Goal: Task Accomplishment & Management: Complete application form

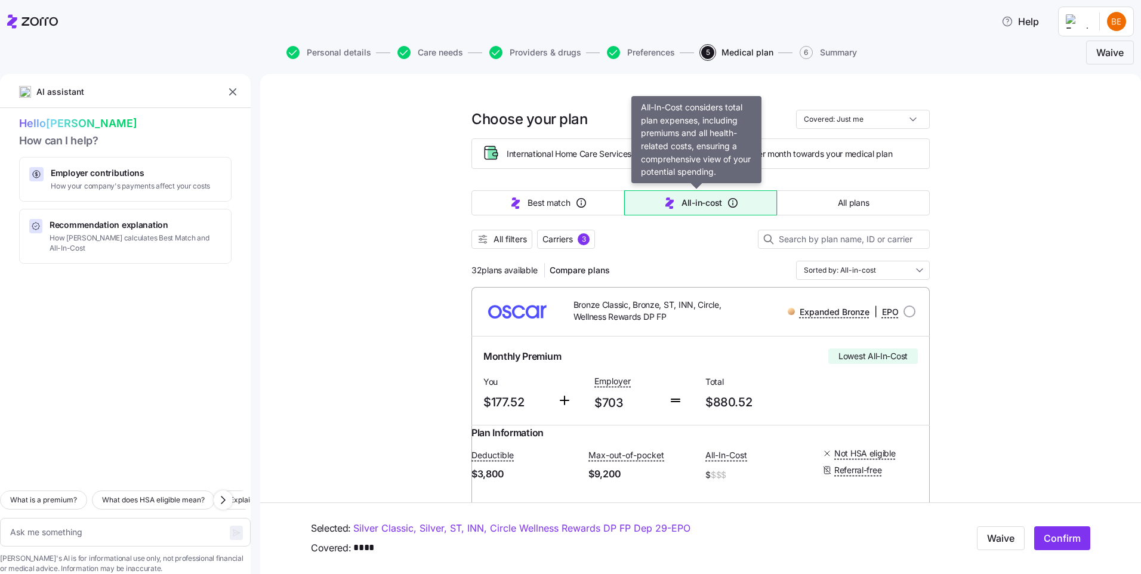
click at [655, 199] on button "All-in-cost" at bounding box center [700, 202] width 153 height 25
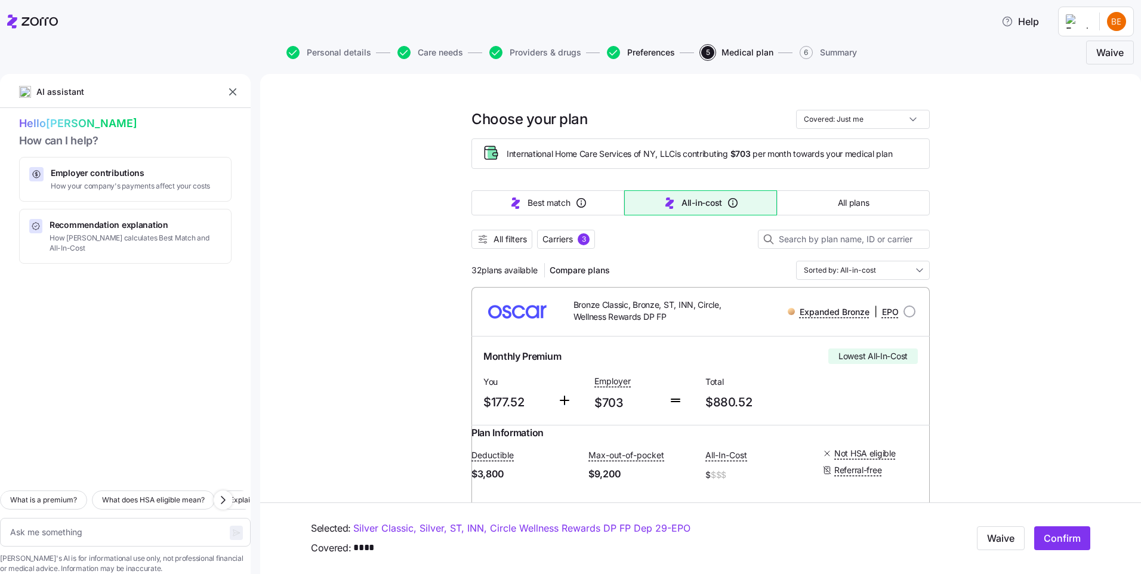
click at [630, 53] on span "Preferences" at bounding box center [651, 52] width 48 height 8
type textarea "x"
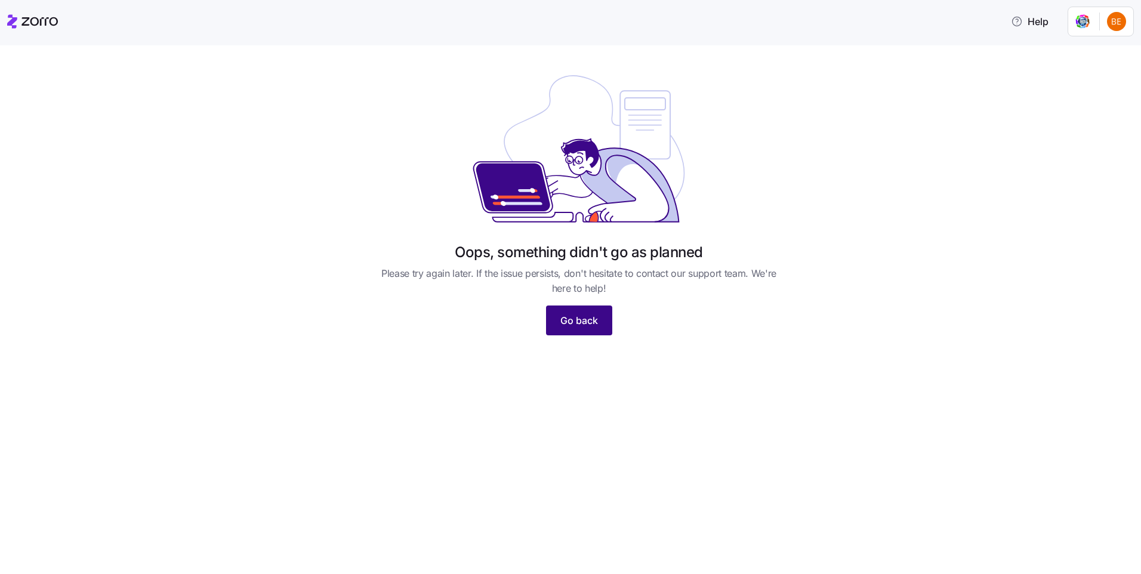
click at [595, 313] on span "Go back" at bounding box center [580, 320] width 38 height 14
click at [1116, 23] on html "Help Oops, something didn't go as planned Please try again later. If the issue …" at bounding box center [570, 283] width 1141 height 567
click at [1116, 51] on div "My settings" at bounding box center [1093, 53] width 63 height 13
click at [1116, 23] on html "Help Oops, something didn't go as planned Please try again later. If the issue …" at bounding box center [570, 283] width 1141 height 567
click at [1099, 73] on div "Log out" at bounding box center [1085, 72] width 47 height 13
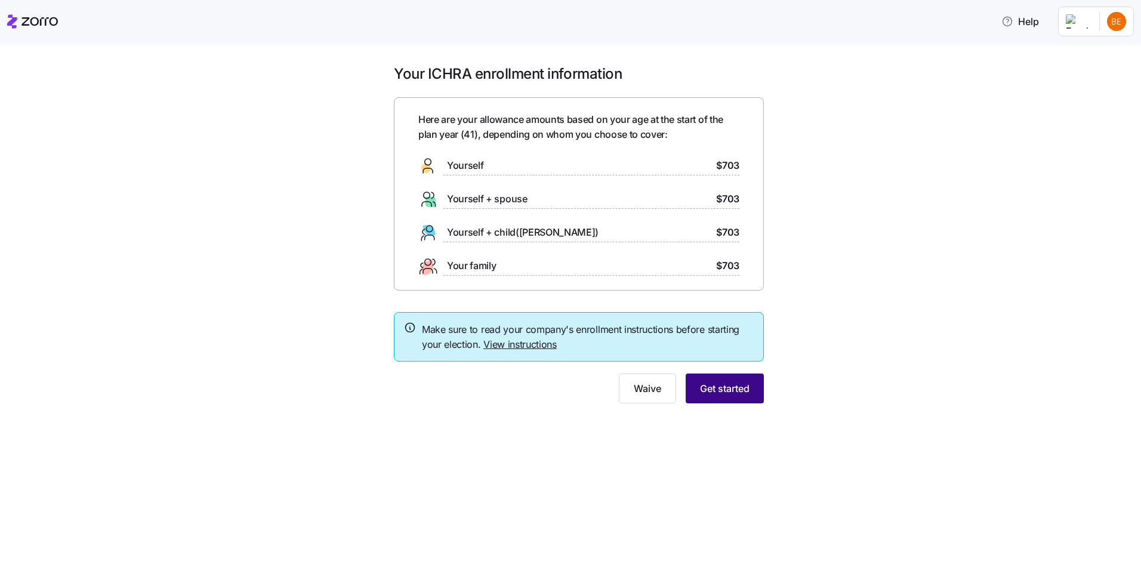
click at [742, 386] on span "Get started" at bounding box center [725, 388] width 50 height 14
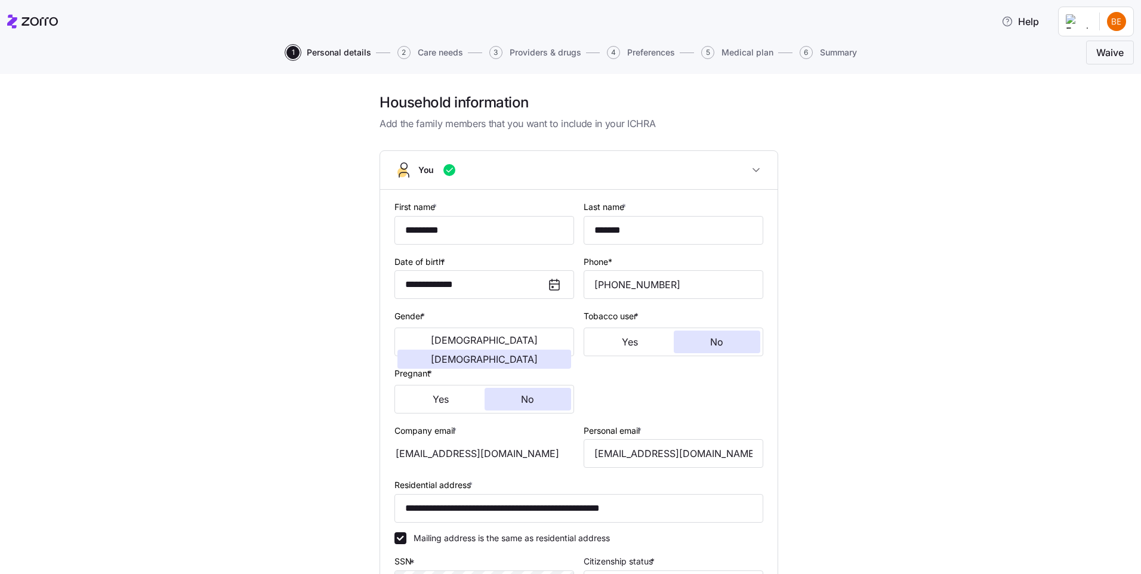
scroll to position [239, 0]
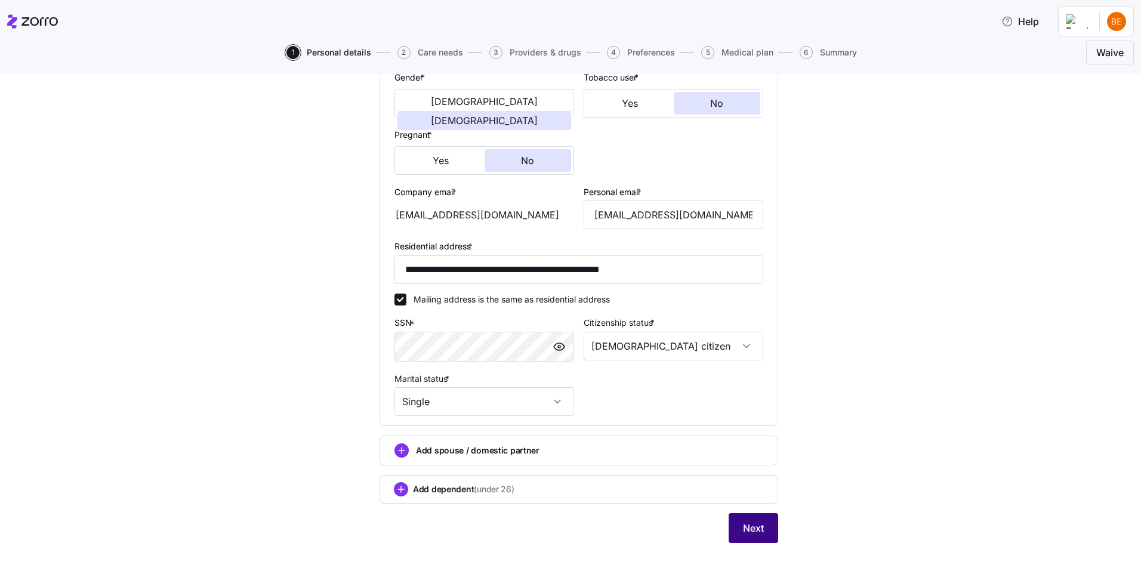
click at [750, 523] on span "Next" at bounding box center [753, 528] width 21 height 14
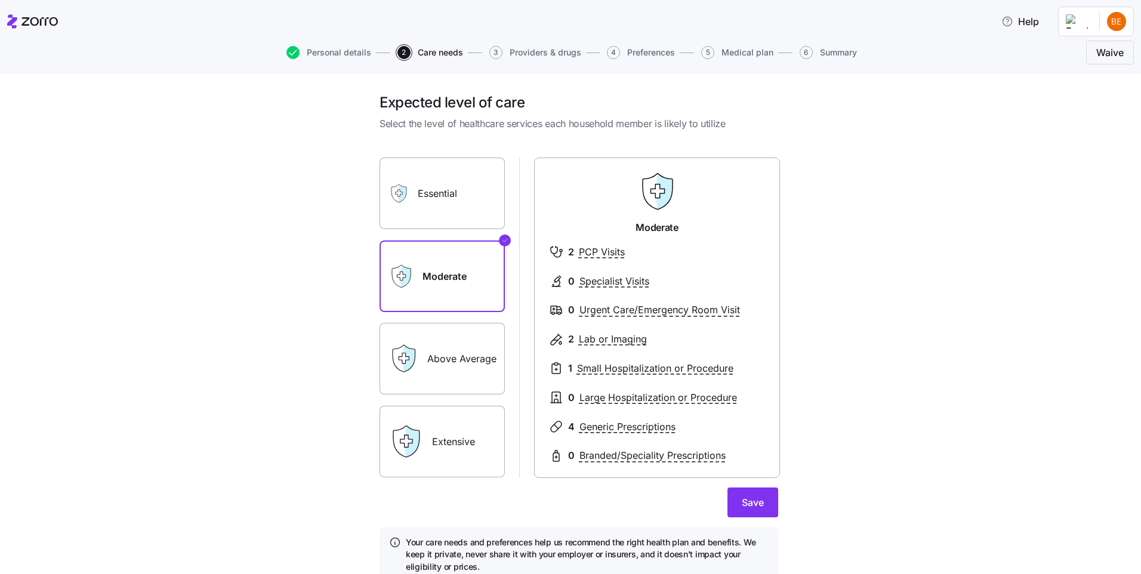
click at [446, 359] on label "Above Average" at bounding box center [442, 359] width 125 height 72
click at [0, 0] on input "Above Average" at bounding box center [0, 0] width 0 height 0
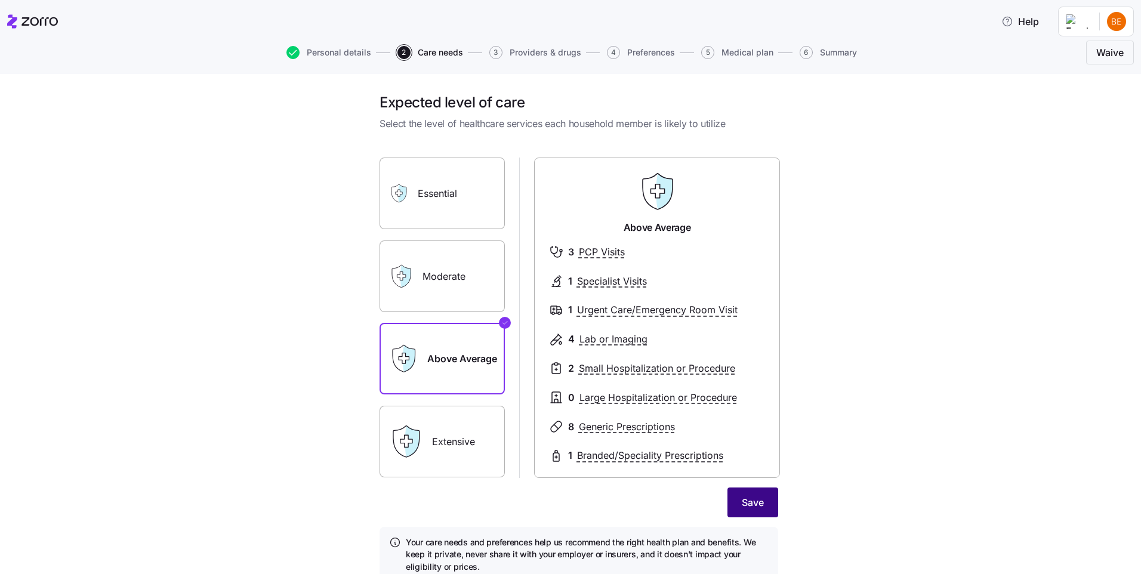
click at [766, 497] on button "Save" at bounding box center [753, 503] width 51 height 30
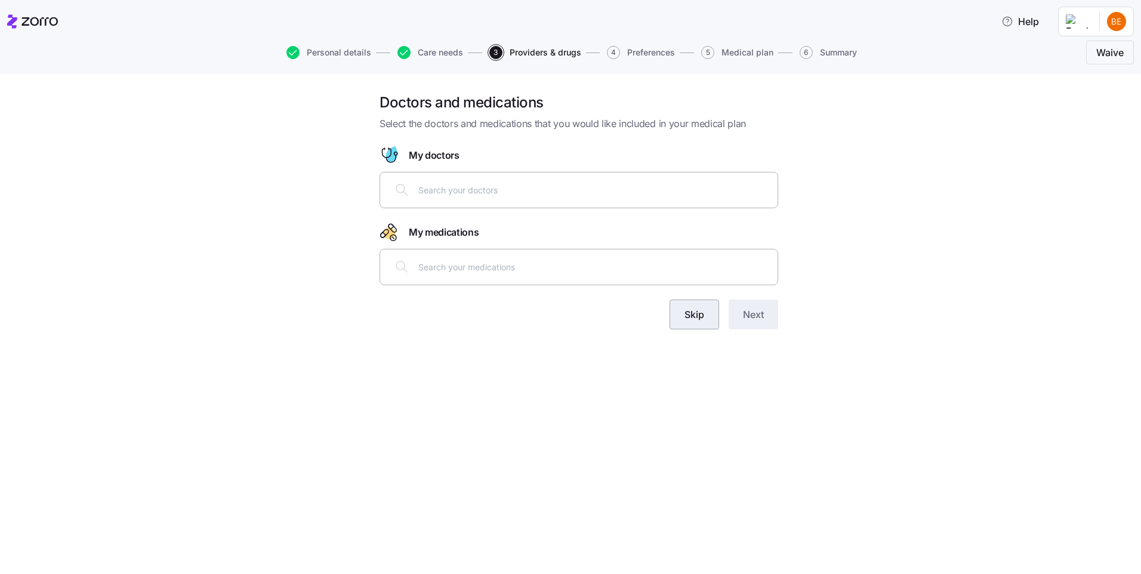
click at [692, 319] on span "Skip" at bounding box center [695, 314] width 20 height 14
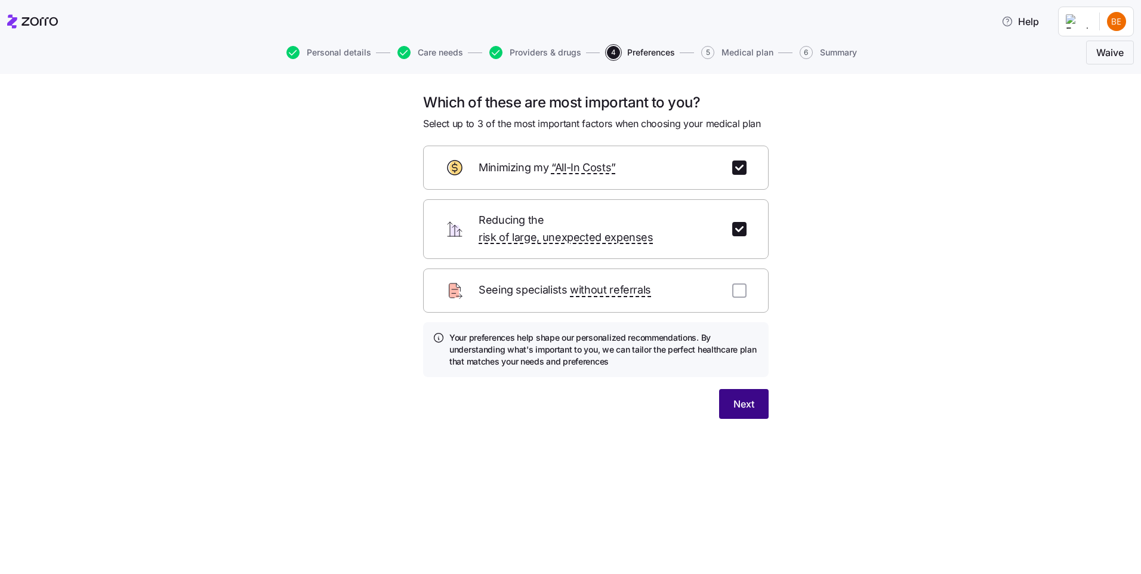
click at [748, 397] on span "Next" at bounding box center [744, 404] width 21 height 14
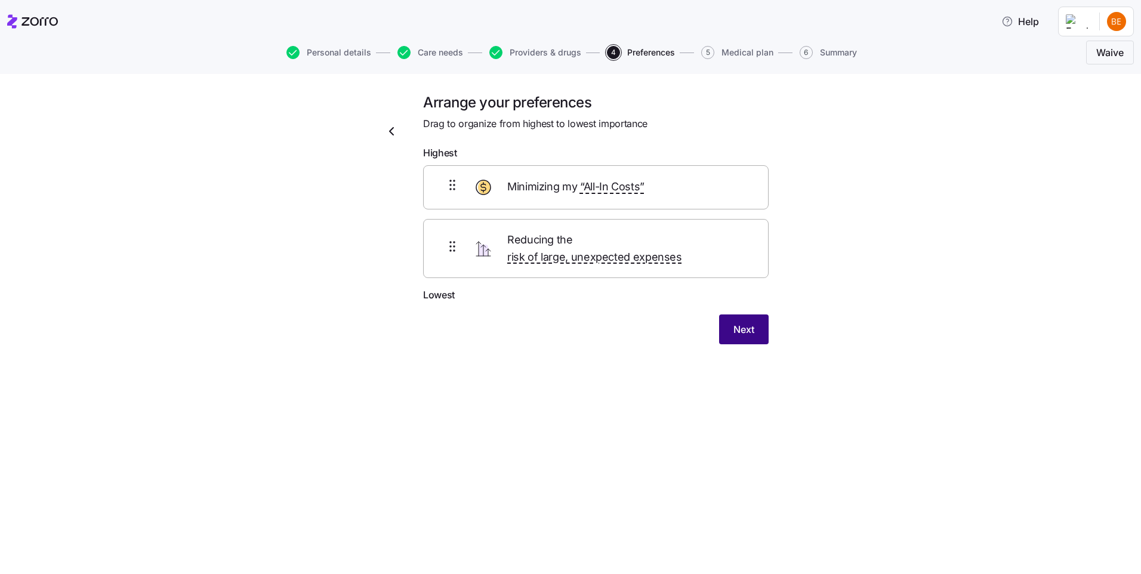
click at [755, 316] on button "Next" at bounding box center [744, 330] width 50 height 30
click at [448, 288] on span "Lowest" at bounding box center [439, 295] width 32 height 15
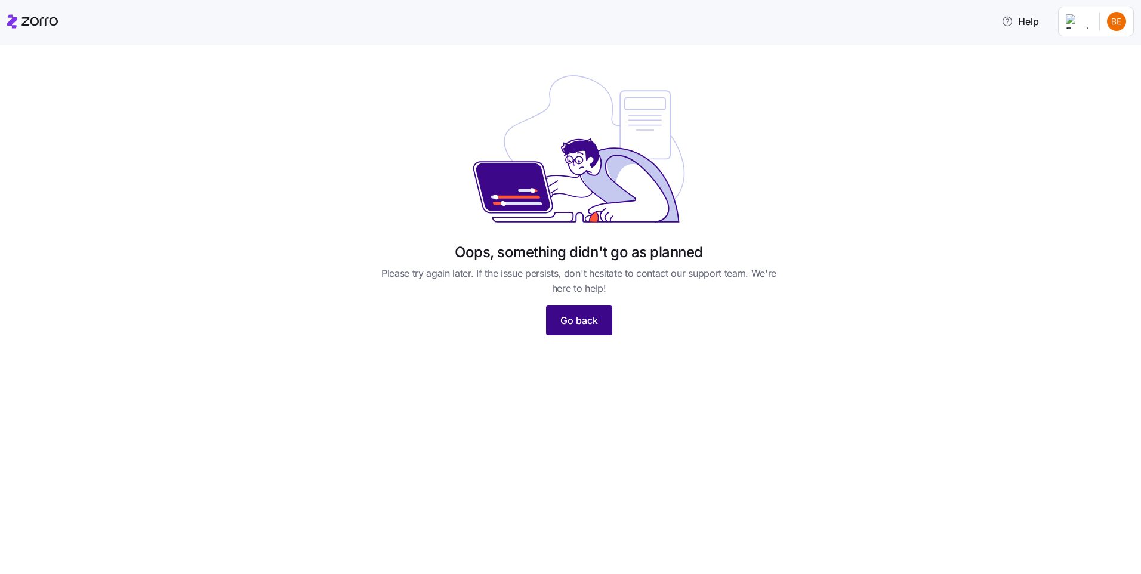
click at [597, 312] on button "Go back" at bounding box center [579, 321] width 66 height 30
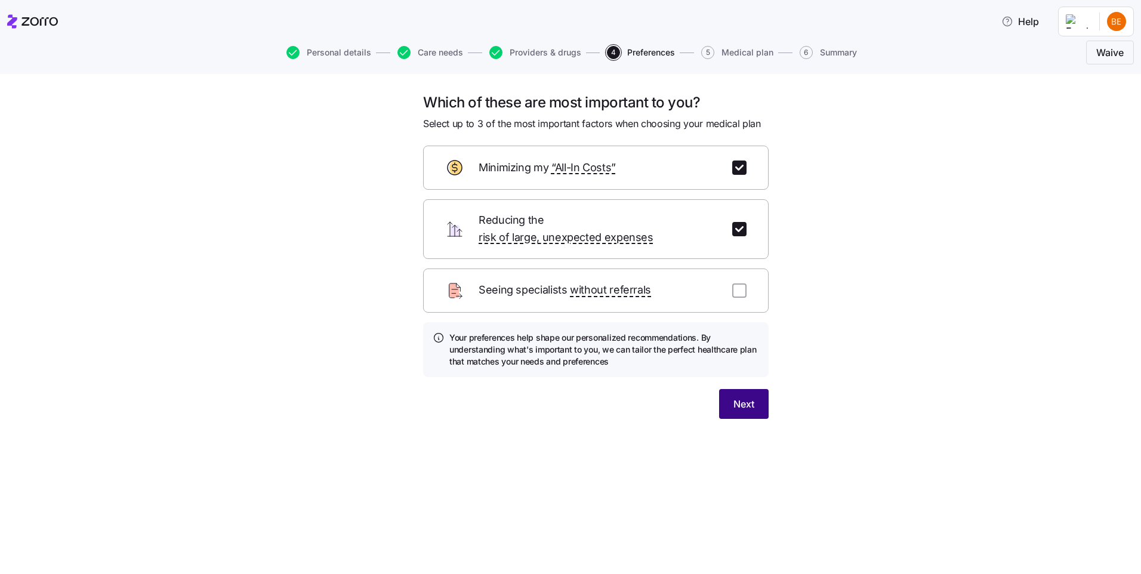
click at [764, 389] on button "Next" at bounding box center [744, 404] width 50 height 30
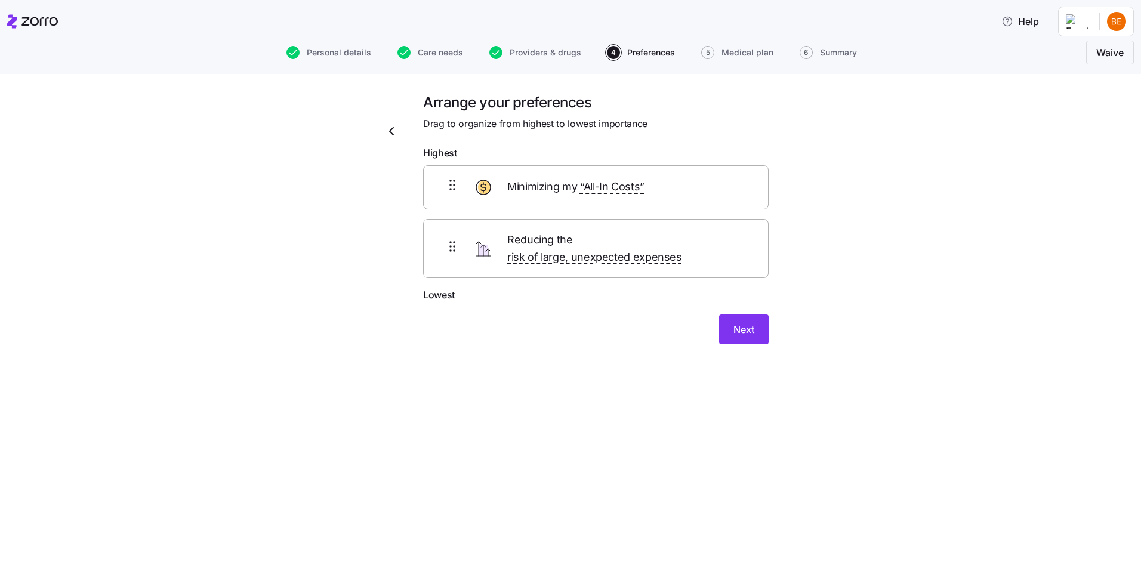
click at [450, 153] on span "Highest" at bounding box center [440, 153] width 34 height 15
click at [450, 288] on span "Lowest" at bounding box center [439, 295] width 32 height 15
click at [560, 245] on span "Reducing the risk of large, unexpected expenses" at bounding box center [626, 249] width 239 height 35
click at [567, 195] on span "Minimizing my “All-In Costs”" at bounding box center [575, 186] width 137 height 17
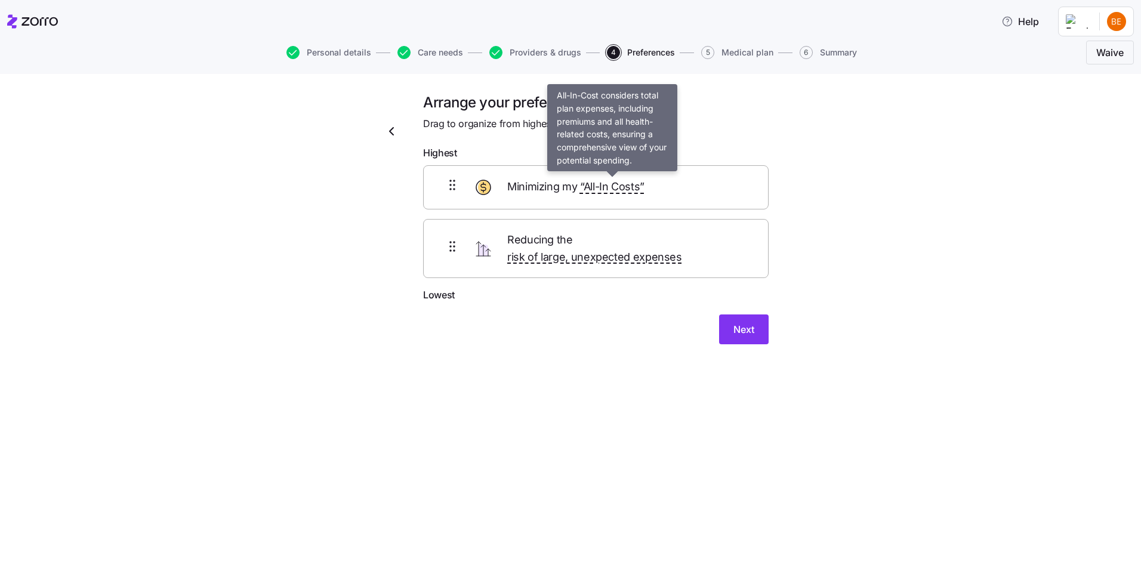
click at [585, 190] on span "“All-In Costs”" at bounding box center [612, 186] width 64 height 17
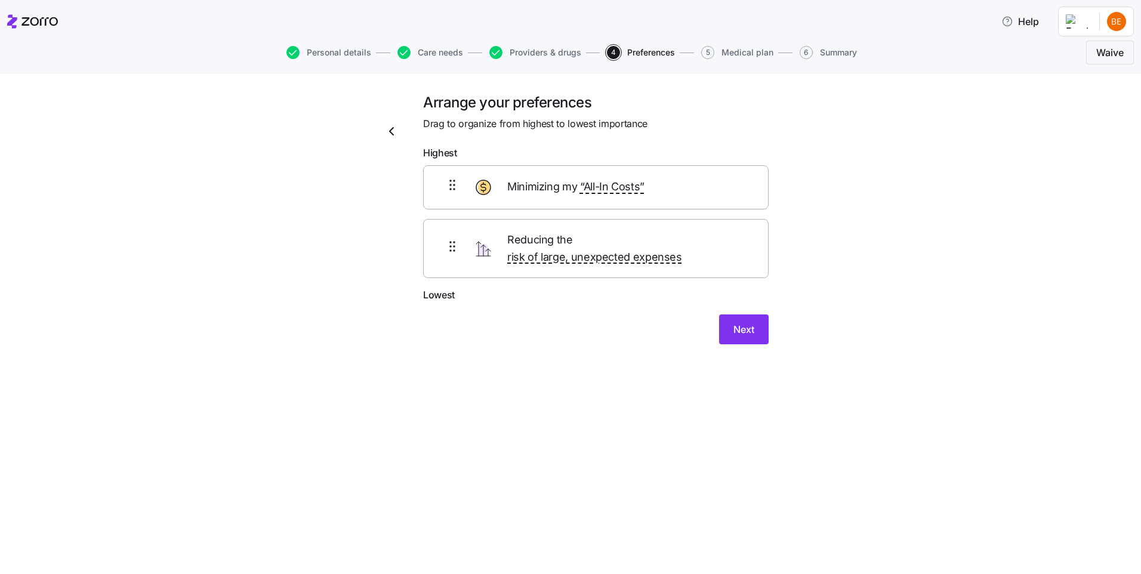
click at [460, 159] on form "Highest Minimizing my “All-In Costs” Reducing the risk of large, unexpected exp…" at bounding box center [596, 245] width 346 height 199
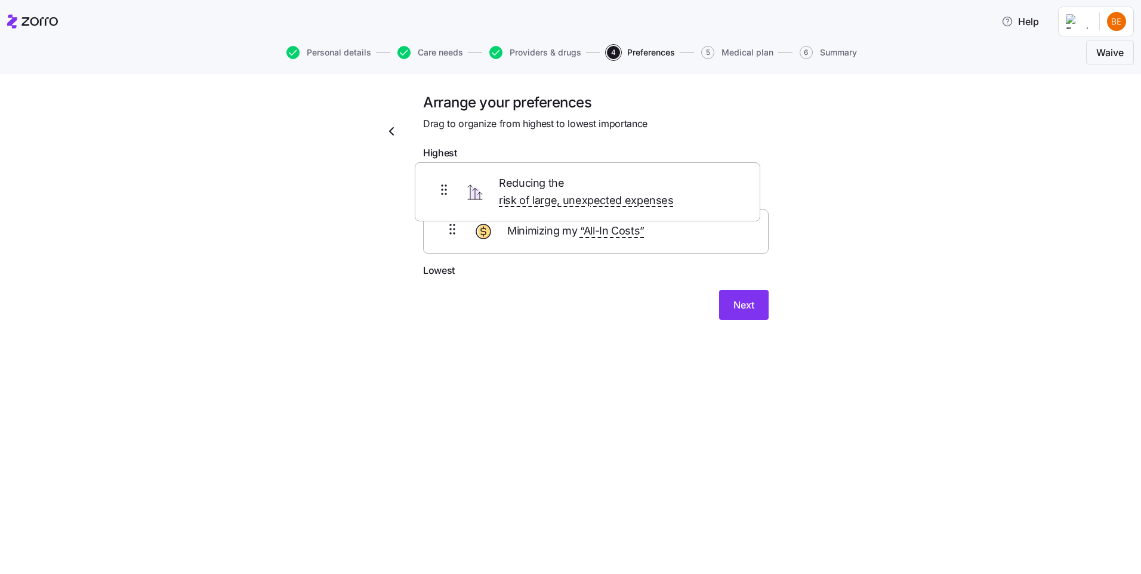
drag, startPoint x: 460, startPoint y: 243, endPoint x: 451, endPoint y: 183, distance: 60.9
click at [451, 183] on div "Minimizing my “All-In Costs” Reducing the risk of large, unexpected expenses" at bounding box center [596, 214] width 346 height 98
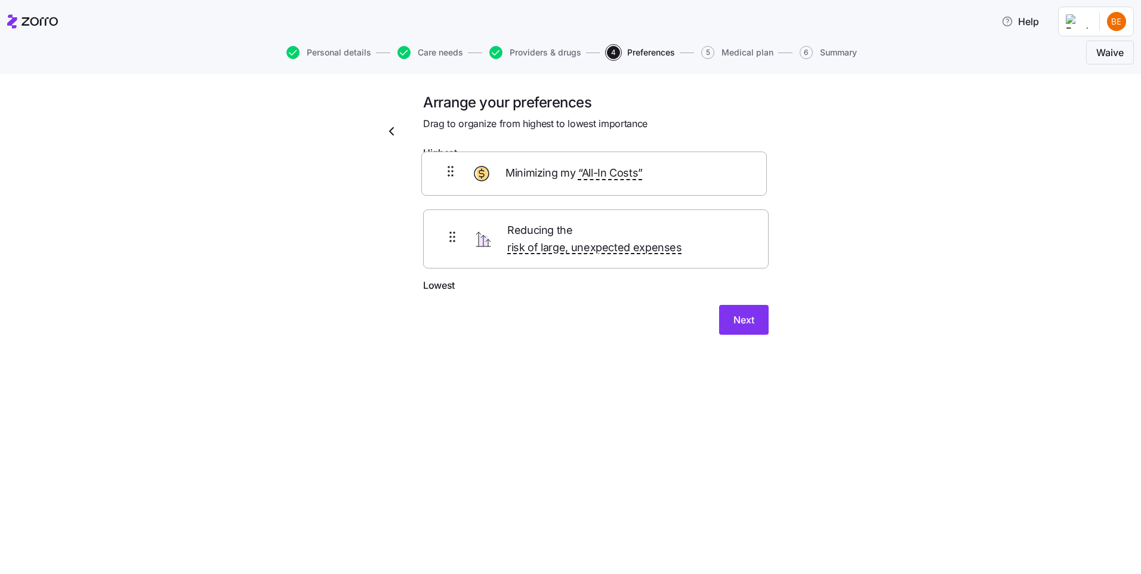
drag, startPoint x: 455, startPoint y: 261, endPoint x: 455, endPoint y: 189, distance: 72.2
click at [455, 189] on div "Reducing the risk of large, unexpected expenses Minimizing my “All-In Costs”" at bounding box center [596, 221] width 346 height 113
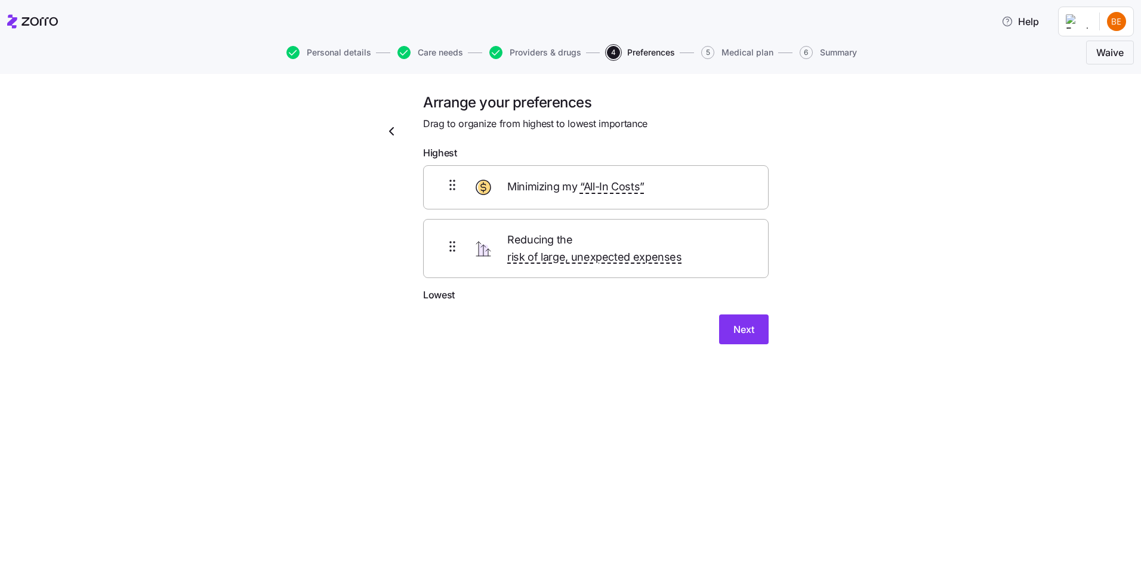
click at [442, 288] on span "Lowest" at bounding box center [439, 295] width 32 height 15
click at [739, 322] on span "Next" at bounding box center [744, 329] width 21 height 14
